Goal: Check status

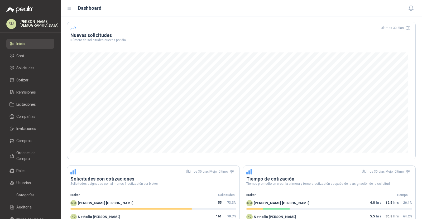
scroll to position [116, 0]
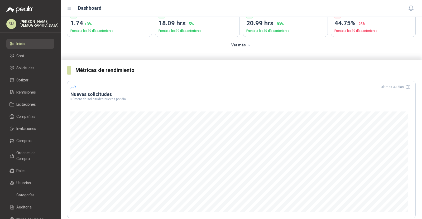
scroll to position [53, 0]
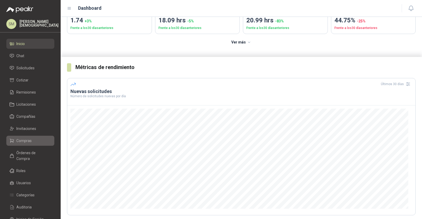
click at [18, 141] on span "Compras" at bounding box center [23, 141] width 15 height 6
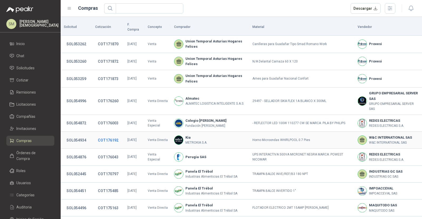
click at [110, 136] on button "COT176192" at bounding box center [108, 141] width 26 height 10
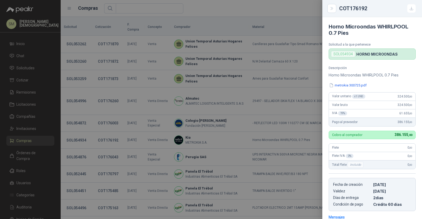
click at [173, 127] on div at bounding box center [211, 109] width 422 height 219
